Goal: Task Accomplishment & Management: Manage account settings

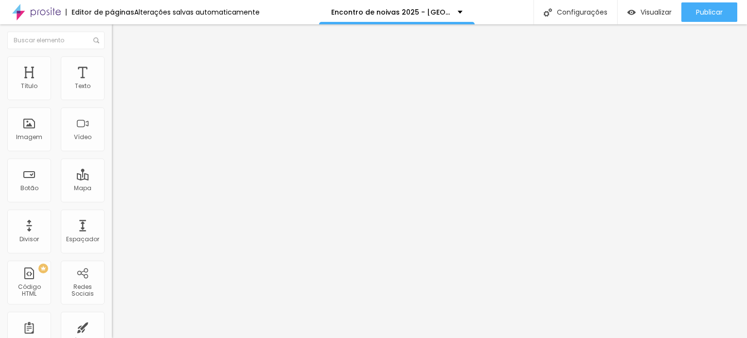
type input "114"
type input "131"
type input "135"
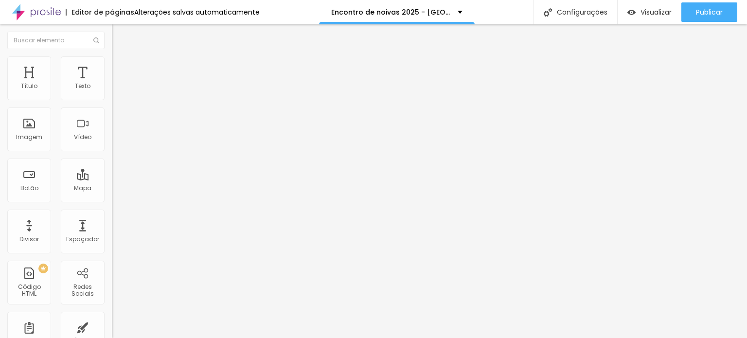
type input "135"
type input "160"
type input "172"
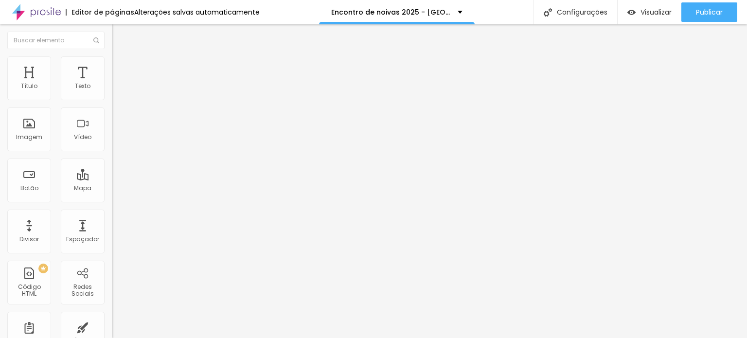
type input "176"
type input "185"
type input "189"
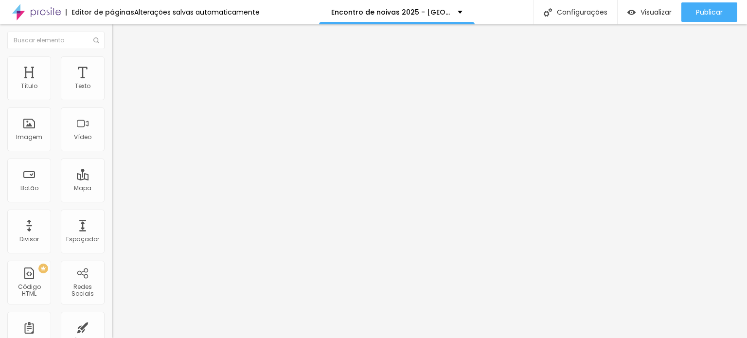
type input "189"
type input "193"
type input "197"
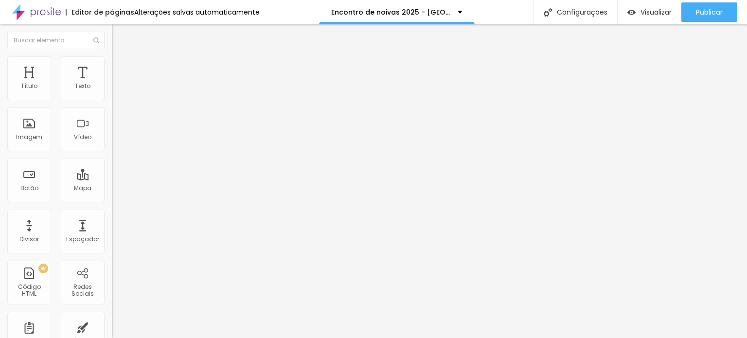
type input "201"
type input "193"
type input "168"
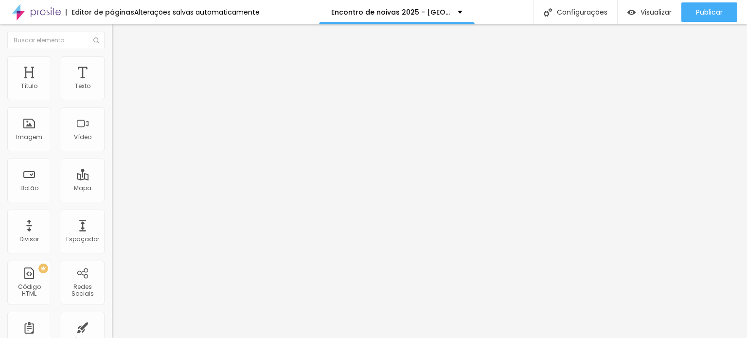
type input "168"
type input "160"
type input "156"
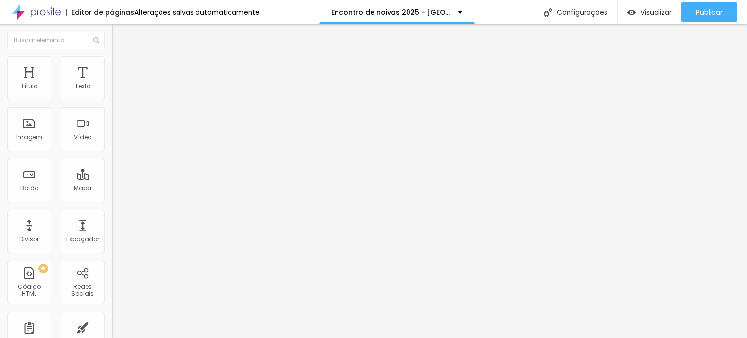
type input "160"
type input "172"
type input "176"
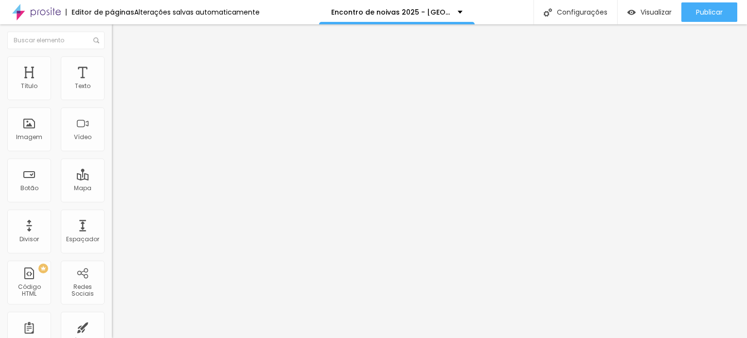
type input "176"
type input "185"
type input "193"
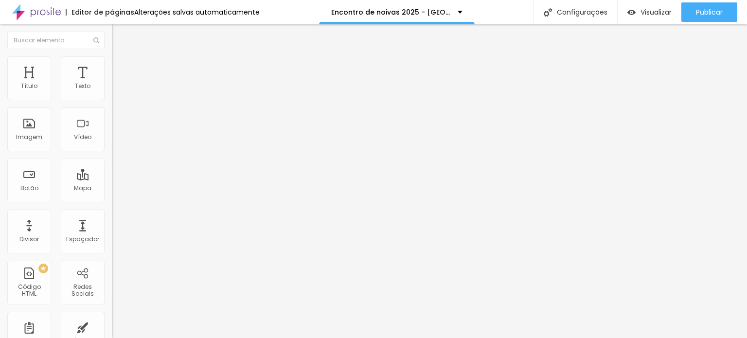
type input "197"
type input "201"
type input "197"
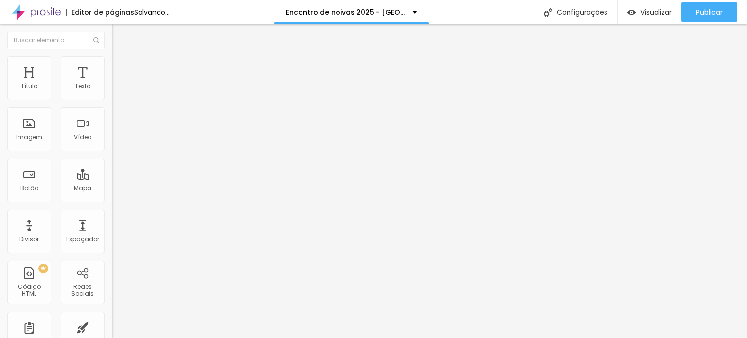
type input "197"
type input "189"
drag, startPoint x: 31, startPoint y: 96, endPoint x: 38, endPoint y: 98, distance: 8.0
type input "189"
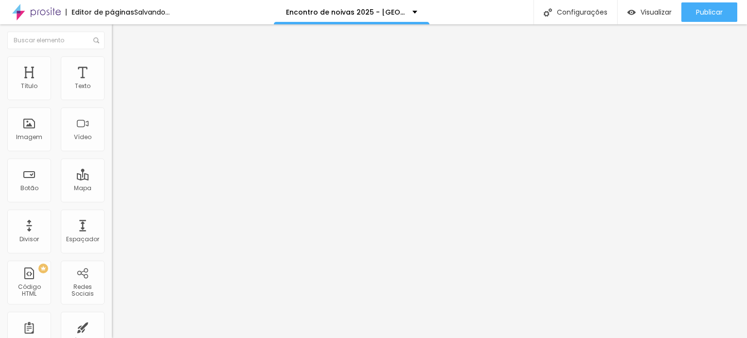
click at [112, 179] on input "range" at bounding box center [143, 183] width 63 height 8
click at [112, 171] on div "Editar Espaçador Conteúdo Avançado 189 px Tamanho" at bounding box center [168, 181] width 112 height 314
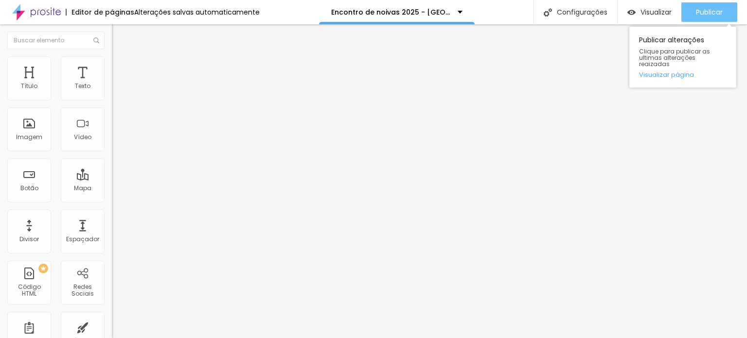
click at [697, 11] on span "Publicar" at bounding box center [709, 12] width 27 height 8
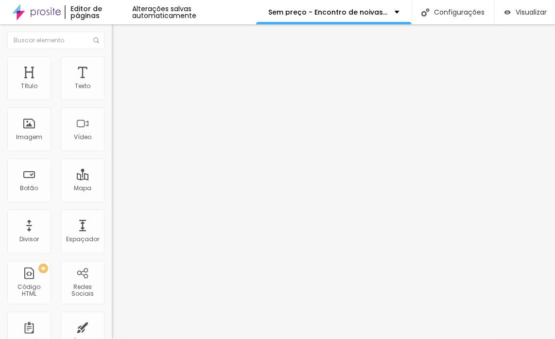
scroll to position [0, 67]
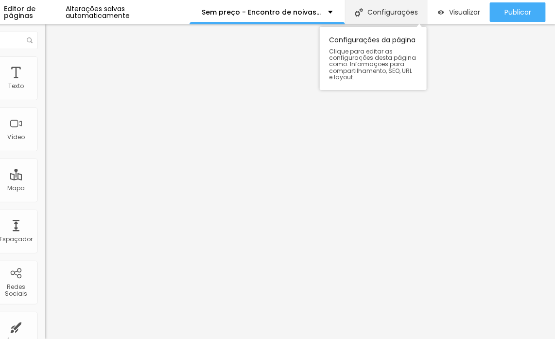
click at [367, 16] on div "Configurações" at bounding box center [386, 12] width 83 height 24
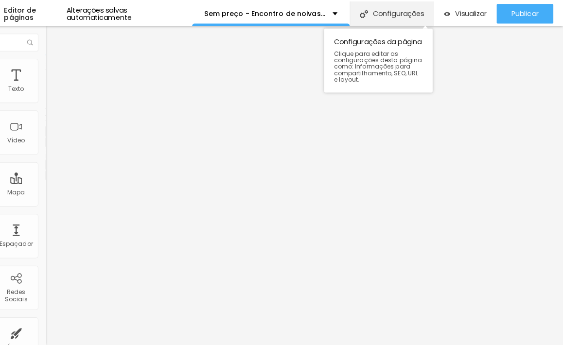
scroll to position [0, 59]
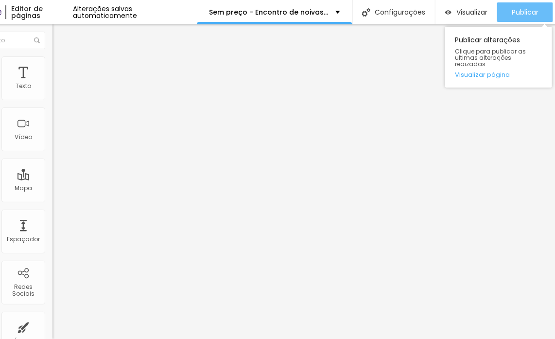
click at [535, 16] on span "Publicar" at bounding box center [525, 12] width 27 height 8
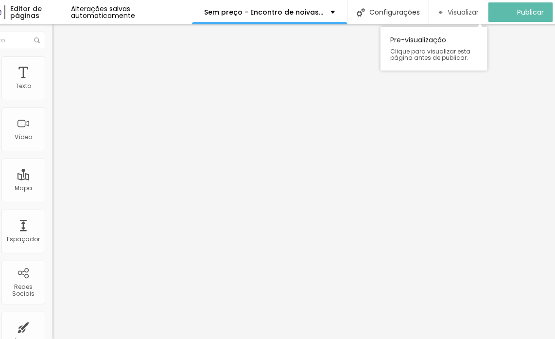
click at [471, 16] on span "Visualizar" at bounding box center [463, 12] width 31 height 8
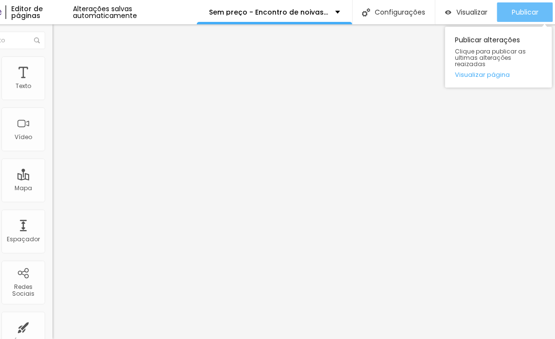
click at [534, 15] on span "Publicar" at bounding box center [525, 12] width 27 height 8
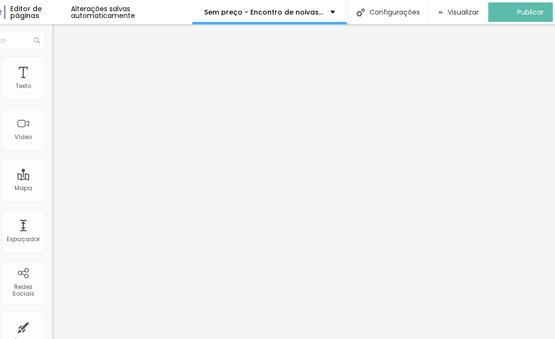
scroll to position [0, 0]
